Goal: Information Seeking & Learning: Learn about a topic

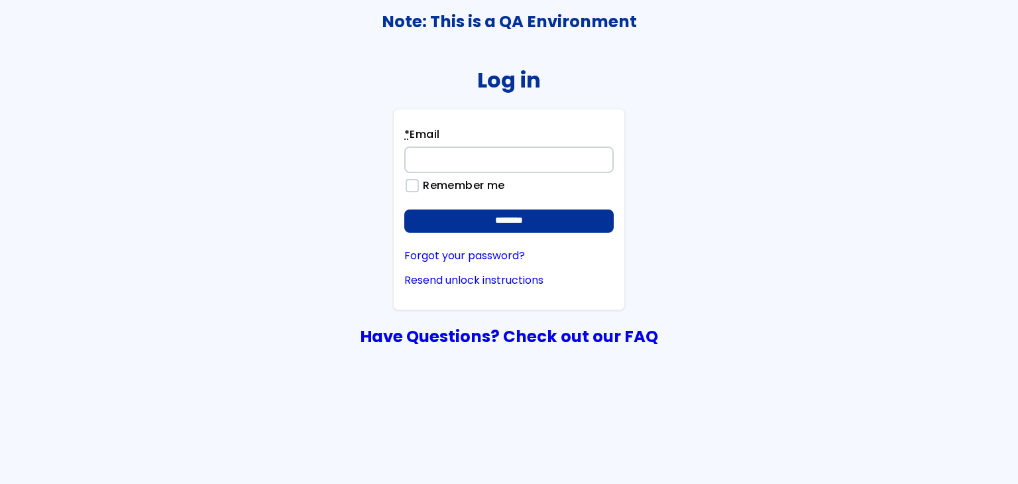
click at [520, 158] on input "* Email" at bounding box center [508, 159] width 209 height 27
type input "**********"
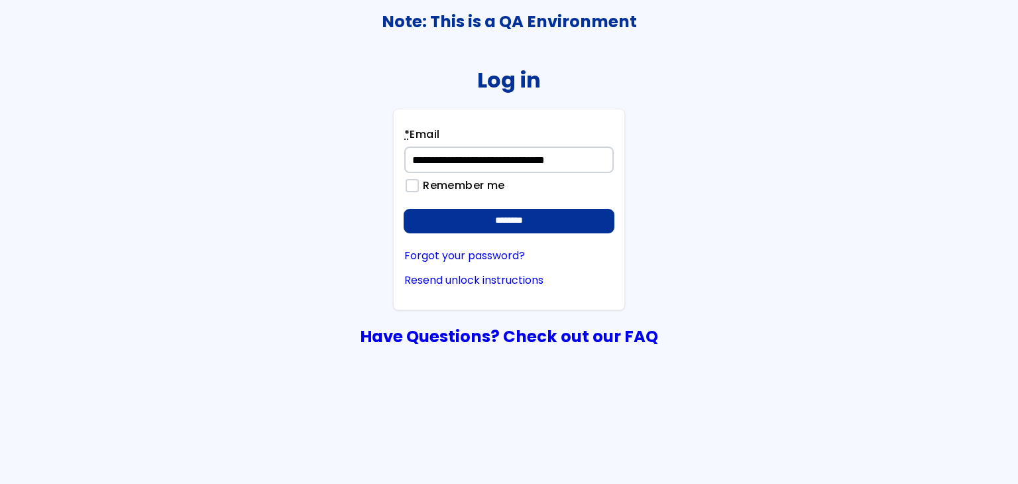
drag, startPoint x: 559, startPoint y: 225, endPoint x: 566, endPoint y: 245, distance: 20.3
click at [559, 226] on input "********" at bounding box center [508, 221] width 209 height 24
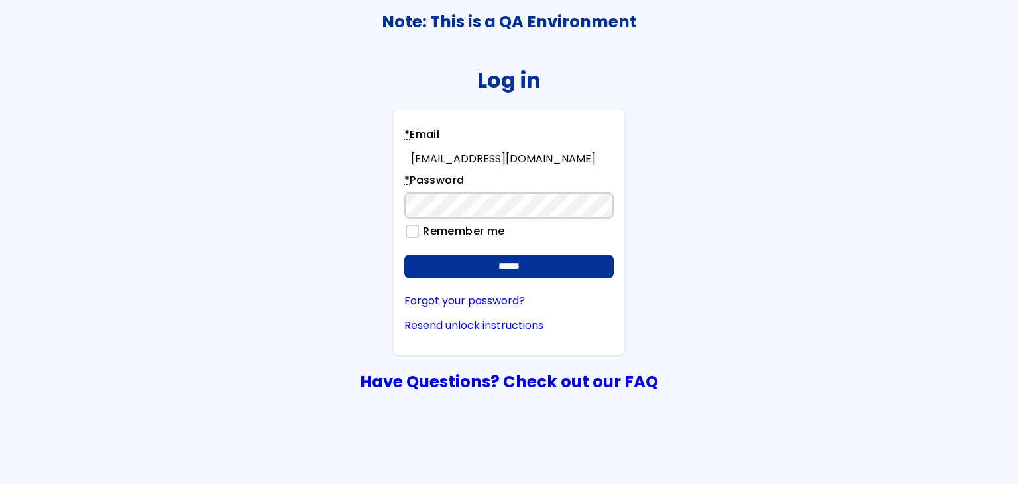
click at [592, 278] on div "******" at bounding box center [508, 267] width 209 height 24
click at [576, 265] on input "******" at bounding box center [508, 267] width 209 height 24
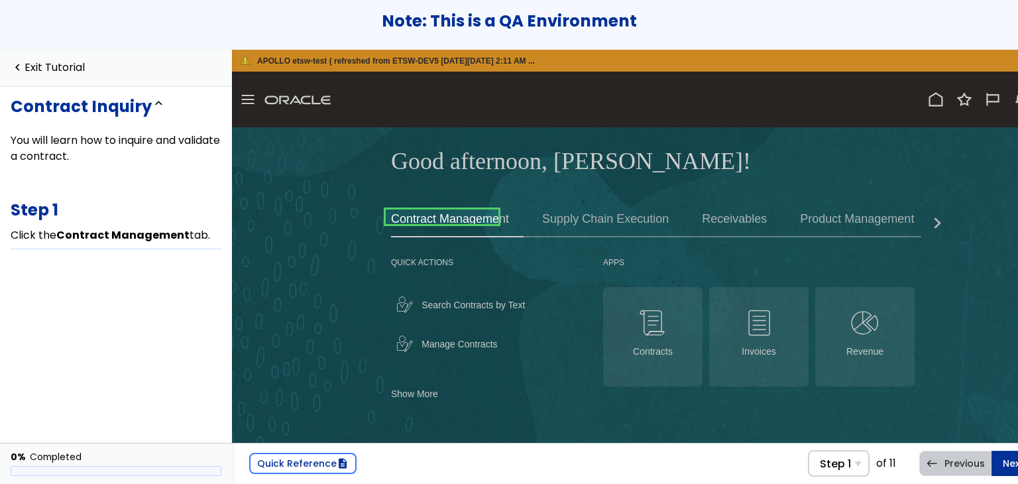
click at [433, 227] on link at bounding box center [442, 216] width 113 height 27
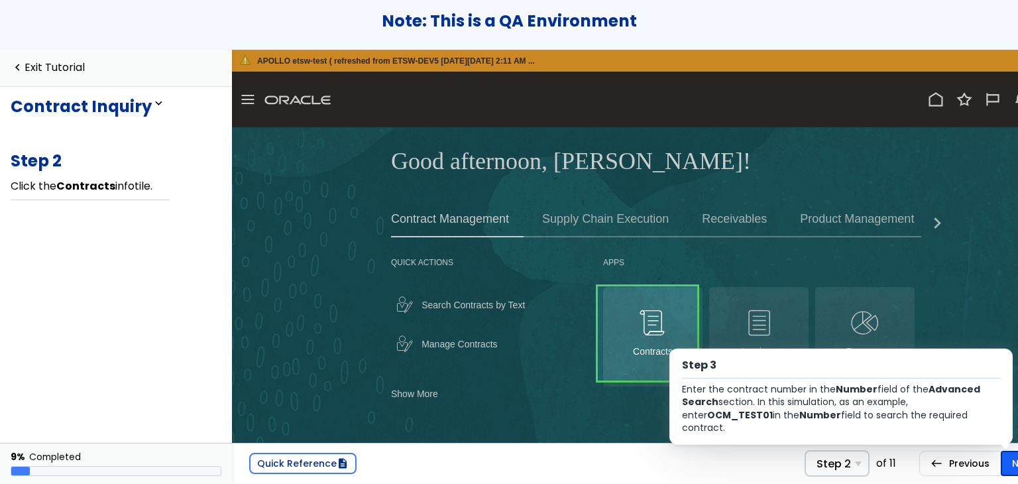
click at [1002, 457] on link "Next east Step 3 Enter the contract number in the Number field of the Advanced …" at bounding box center [1032, 463] width 62 height 25
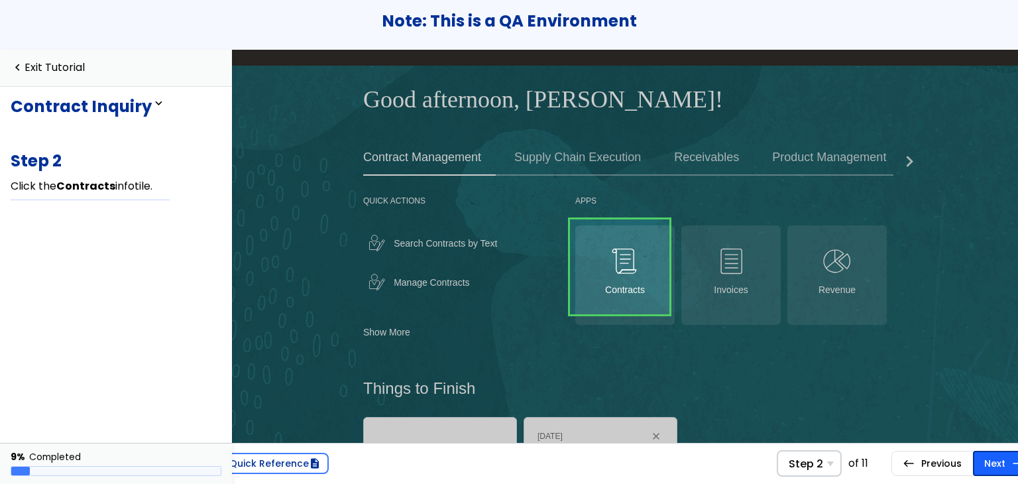
scroll to position [9, 0]
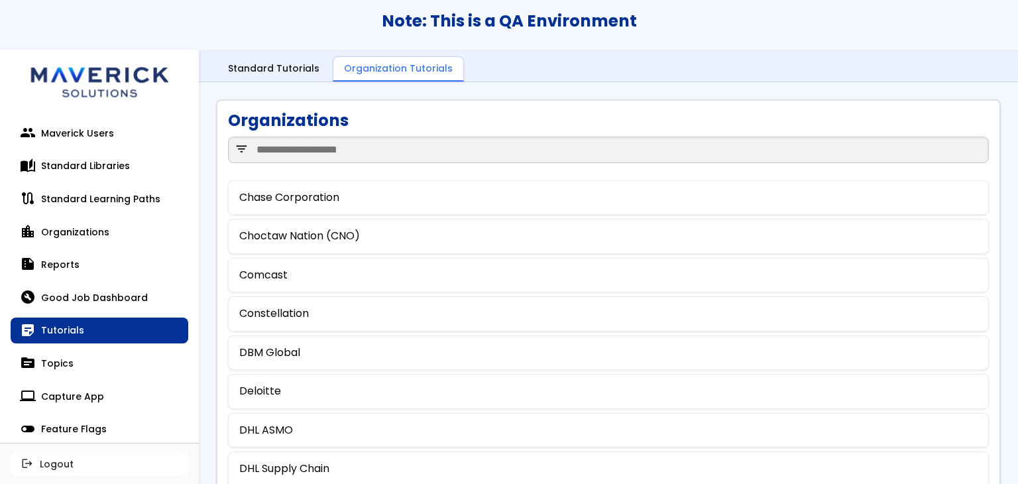
scroll to position [265, 0]
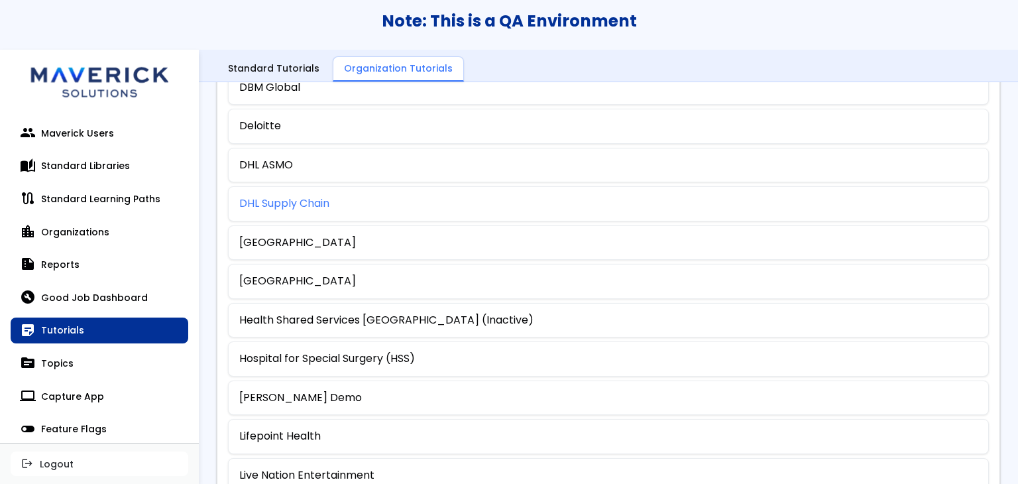
click at [282, 205] on link "DHL Supply Chain" at bounding box center [284, 204] width 90 height 12
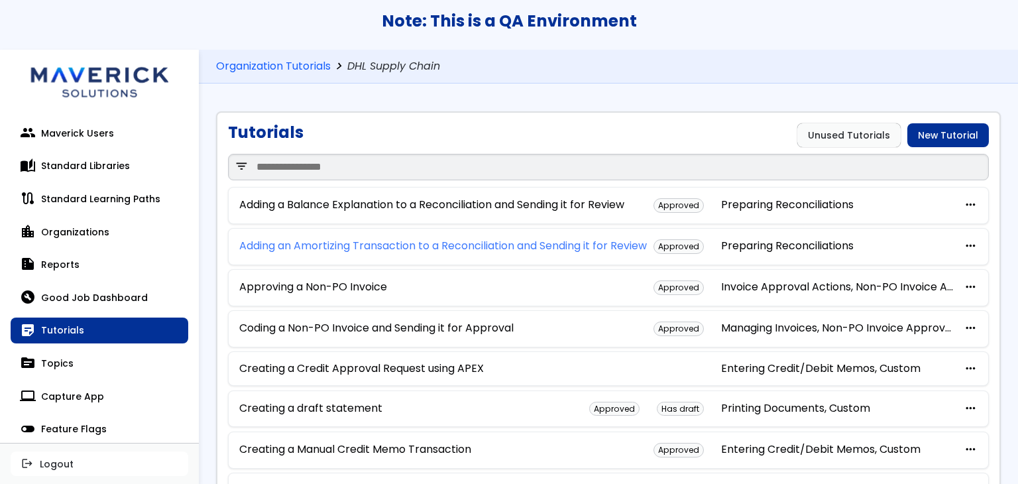
click at [365, 247] on link "Adding an Amortizing Transaction to a Reconciliation and Sending it for Review" at bounding box center [443, 246] width 408 height 12
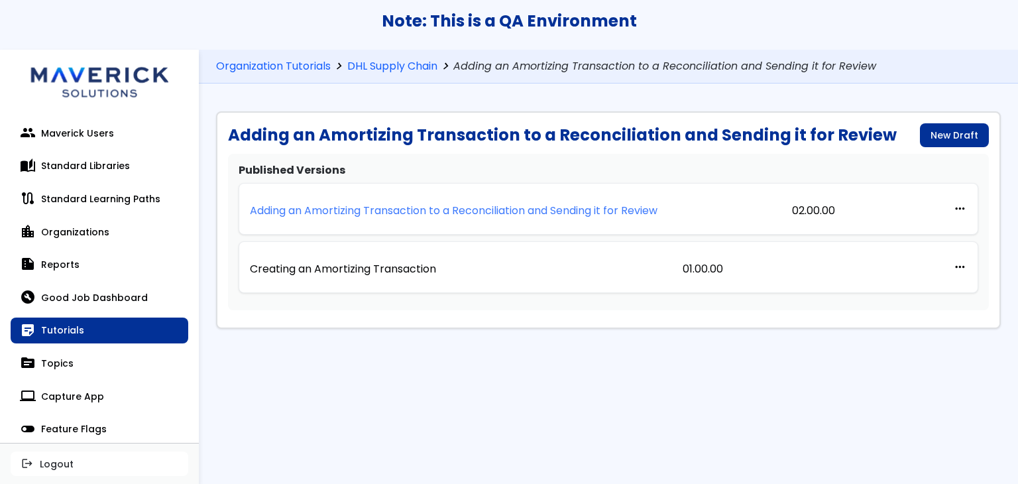
click at [579, 214] on p "Adding an Amortizing Transaction to a Reconciliation and Sending it for Review" at bounding box center [454, 211] width 408 height 12
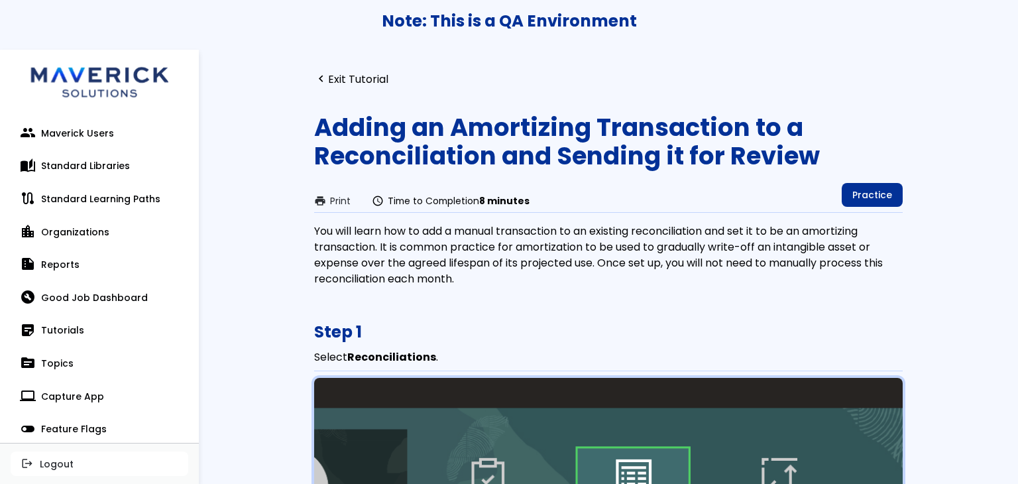
click at [888, 199] on link "Practice" at bounding box center [872, 195] width 61 height 24
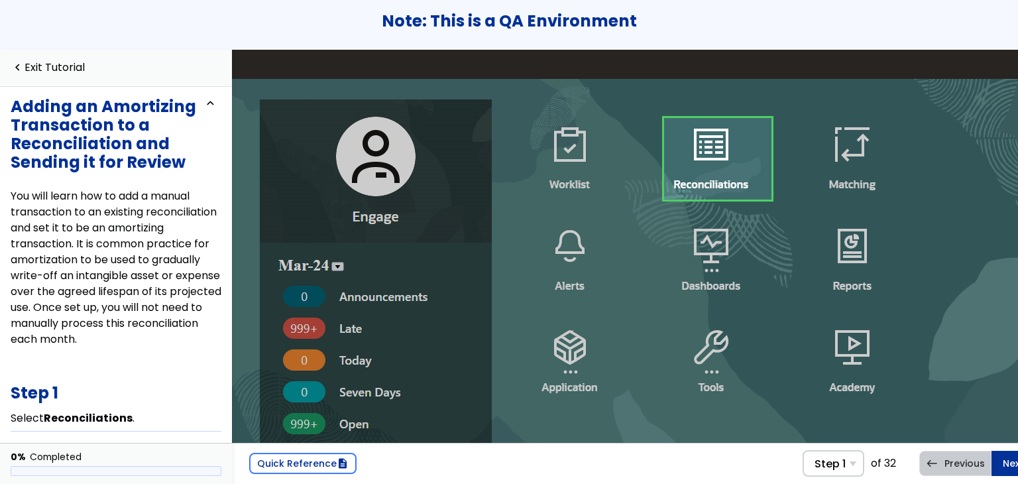
scroll to position [0, 280]
click at [36, 66] on link "navigate_before Exit Tutorial" at bounding box center [48, 68] width 74 height 13
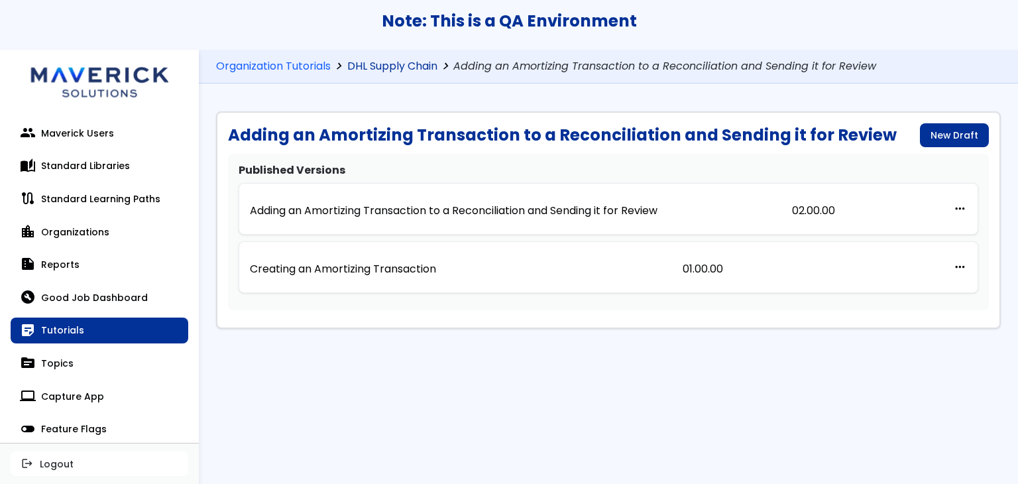
click at [403, 66] on link "DHL Supply Chain" at bounding box center [392, 66] width 90 height 13
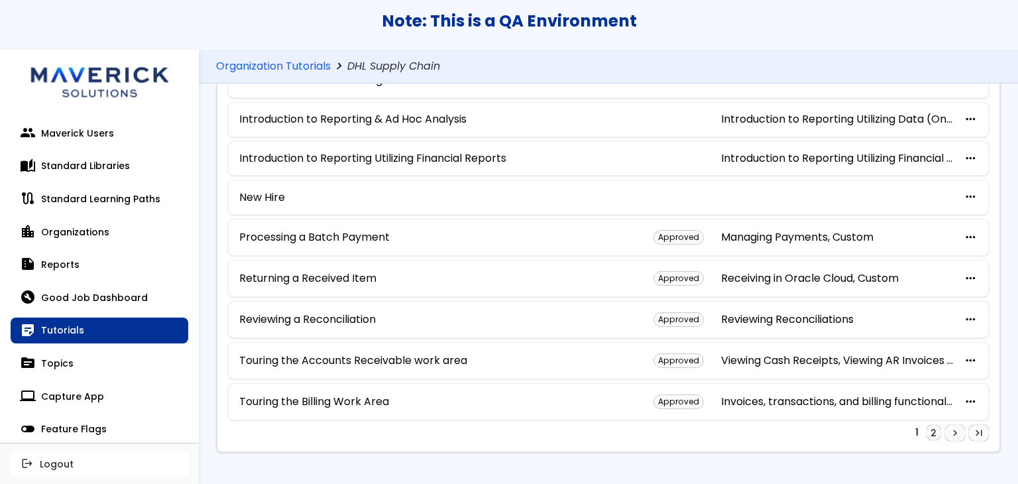
scroll to position [789, 0]
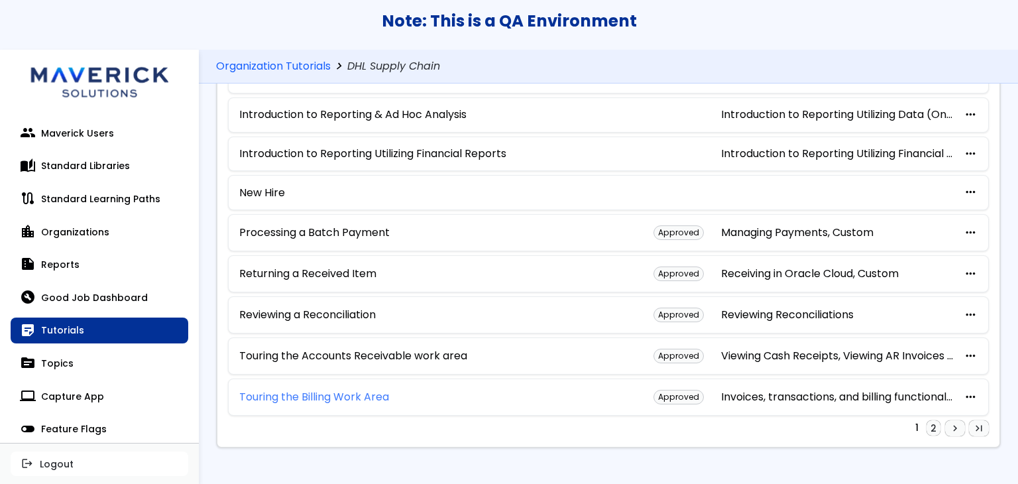
click at [356, 396] on link "Touring the Billing Work Area" at bounding box center [314, 397] width 150 height 12
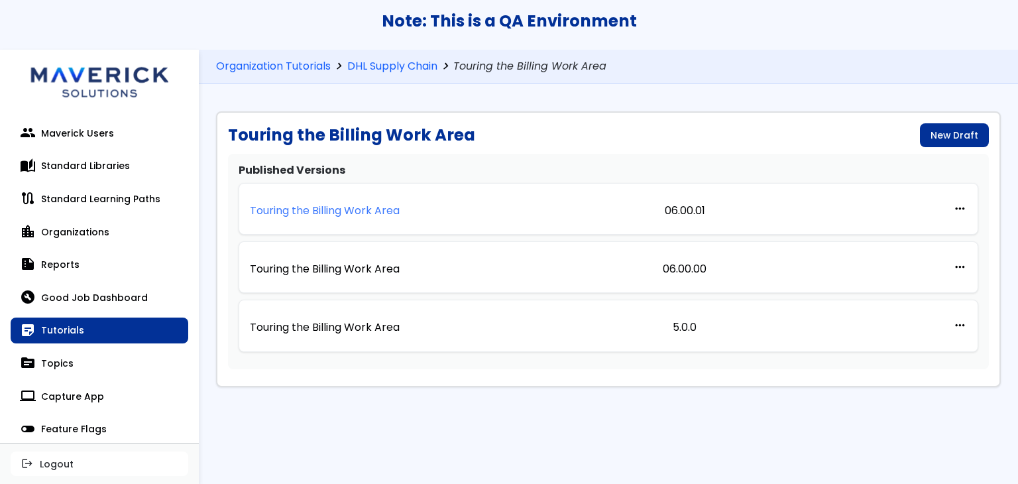
click at [382, 210] on p "Touring the Billing Work Area" at bounding box center [325, 211] width 150 height 12
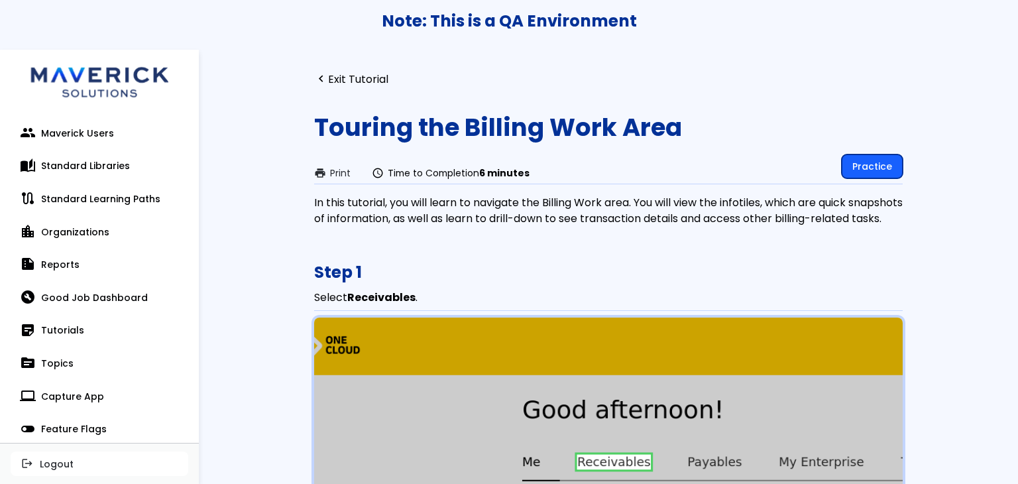
click at [871, 160] on link "Practice" at bounding box center [872, 166] width 61 height 24
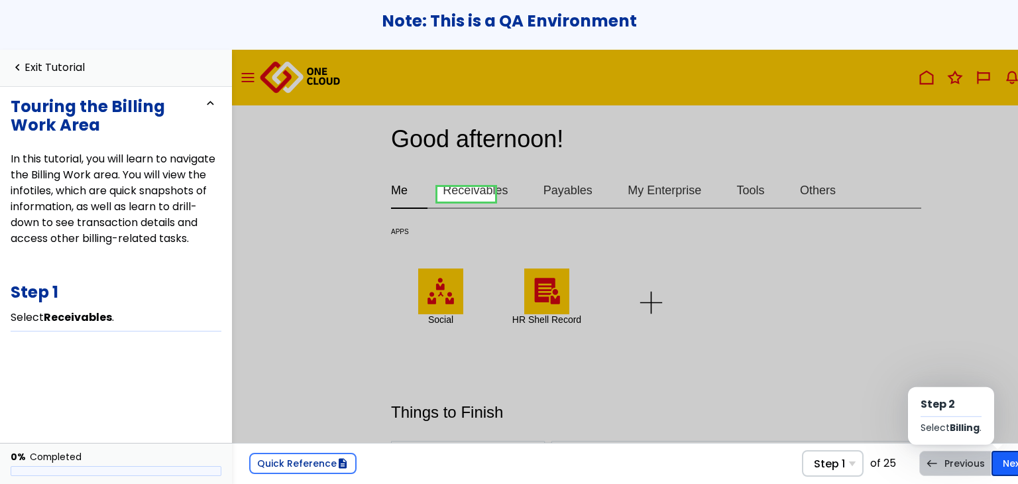
click at [994, 451] on link "Next east Step 2 Select Billing ." at bounding box center [1023, 463] width 62 height 25
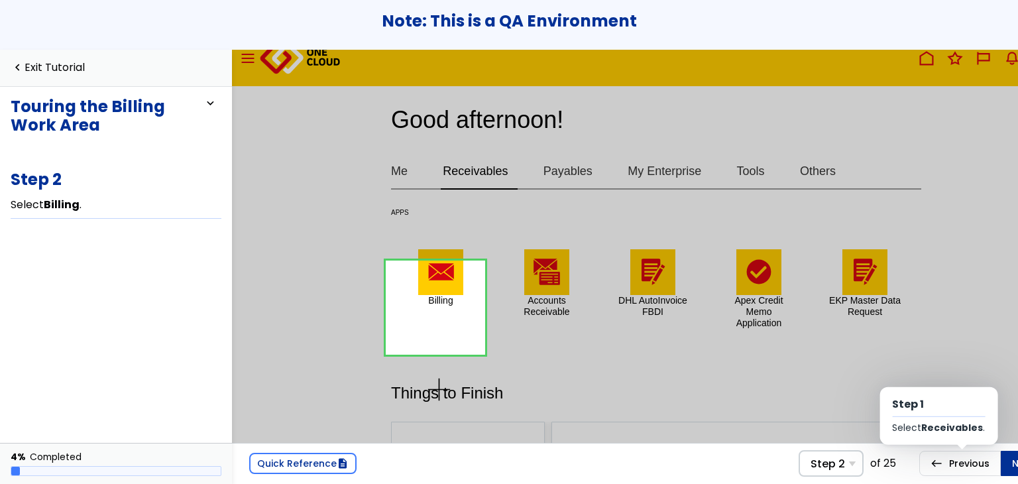
scroll to position [27, 0]
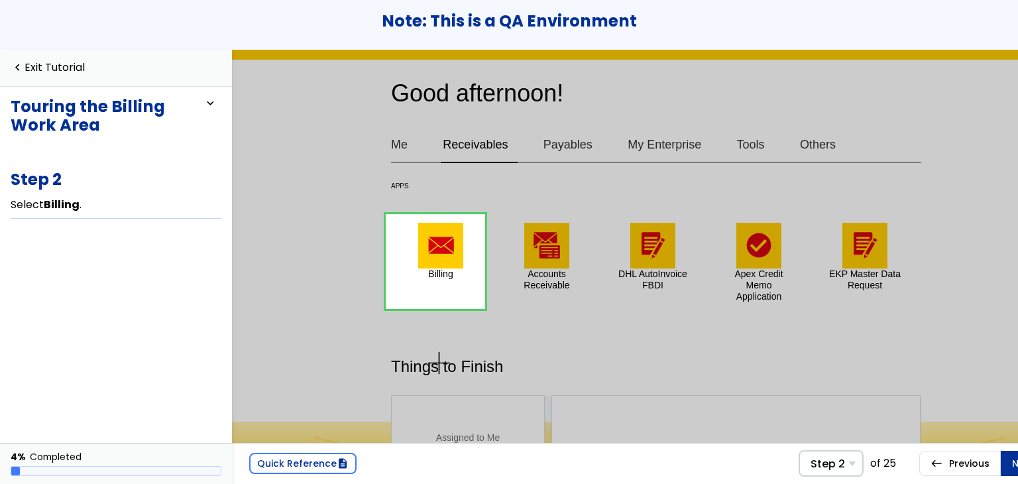
click at [419, 280] on link at bounding box center [435, 261] width 99 height 95
